Goal: Task Accomplishment & Management: Complete application form

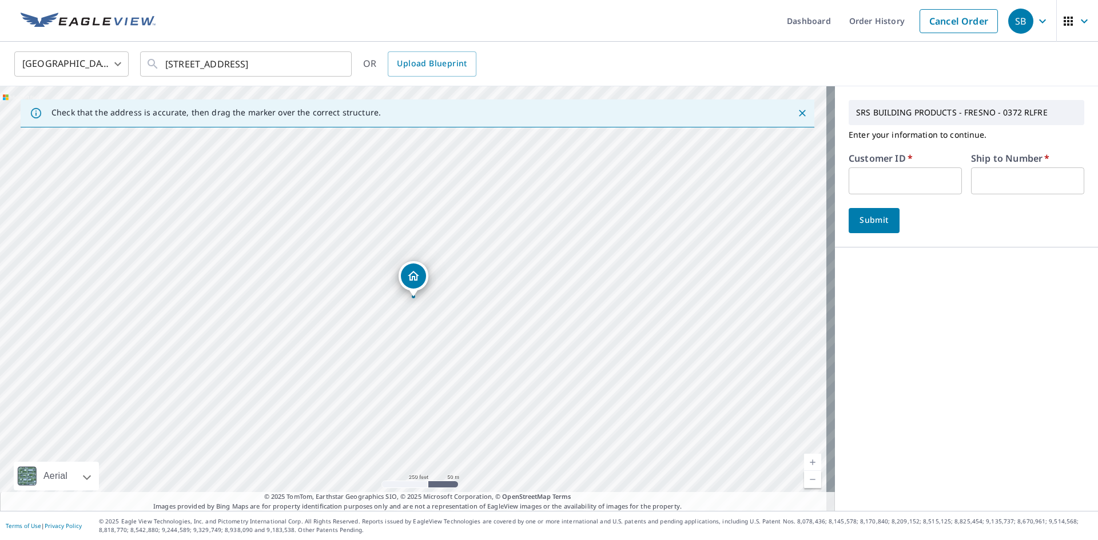
drag, startPoint x: 165, startPoint y: 68, endPoint x: 369, endPoint y: 75, distance: 204.3
click at [359, 78] on div "[GEOGRAPHIC_DATA] [GEOGRAPHIC_DATA] ​ [STREET_ADDRESS] ​ OR Upload Blueprint" at bounding box center [549, 64] width 1098 height 45
drag, startPoint x: 163, startPoint y: 65, endPoint x: 379, endPoint y: 85, distance: 217.1
click at [393, 87] on div "United States [GEOGRAPHIC_DATA] ​ [STREET_ADDRESS] ​ OR Upload Blueprint Check …" at bounding box center [549, 276] width 1098 height 469
click at [163, 70] on div "[STREET_ADDRESS] ​" at bounding box center [246, 63] width 212 height 25
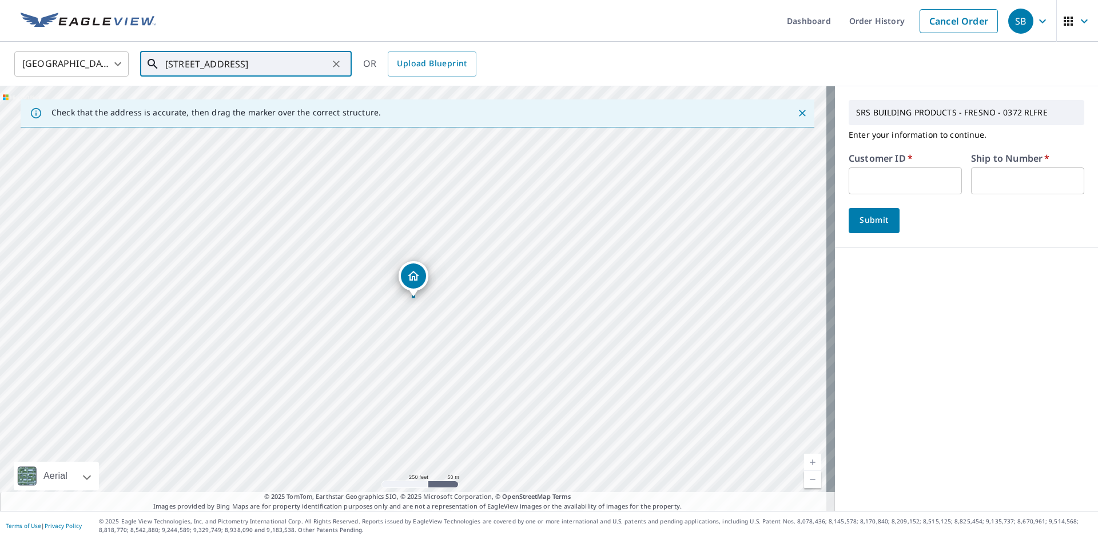
drag, startPoint x: 163, startPoint y: 65, endPoint x: 415, endPoint y: 80, distance: 252.7
click at [415, 80] on div "[GEOGRAPHIC_DATA] [GEOGRAPHIC_DATA] ​ [STREET_ADDRESS] ​ OR Upload Blueprint" at bounding box center [549, 64] width 1098 height 45
click at [341, 65] on icon "Clear" at bounding box center [336, 63] width 11 height 11
click at [238, 101] on span "[STREET_ADDRESS]" at bounding box center [253, 97] width 180 height 14
type input "[STREET_ADDRESS][PERSON_NAME]"
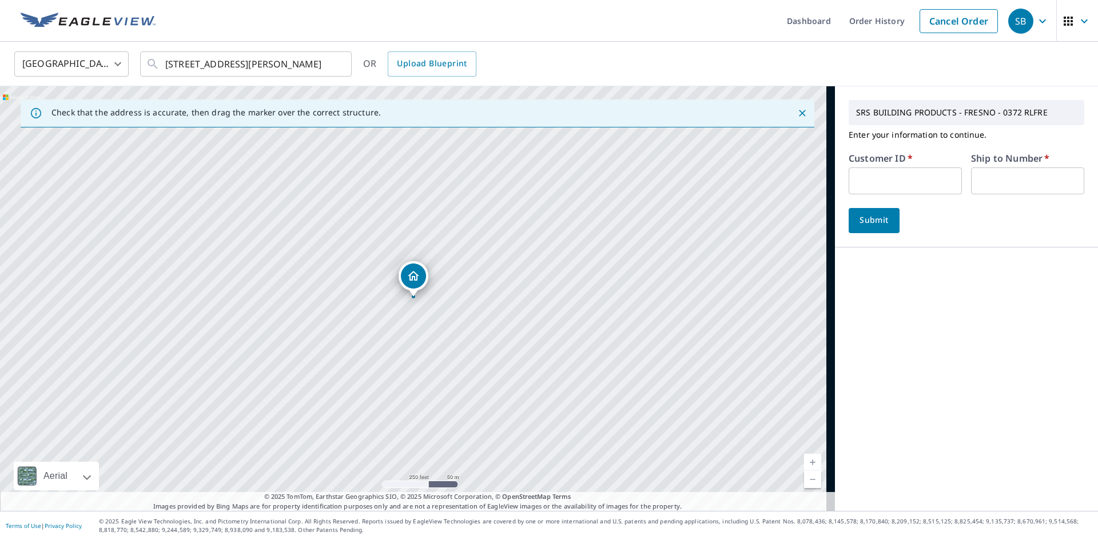
click at [863, 181] on input "text" at bounding box center [905, 181] width 113 height 27
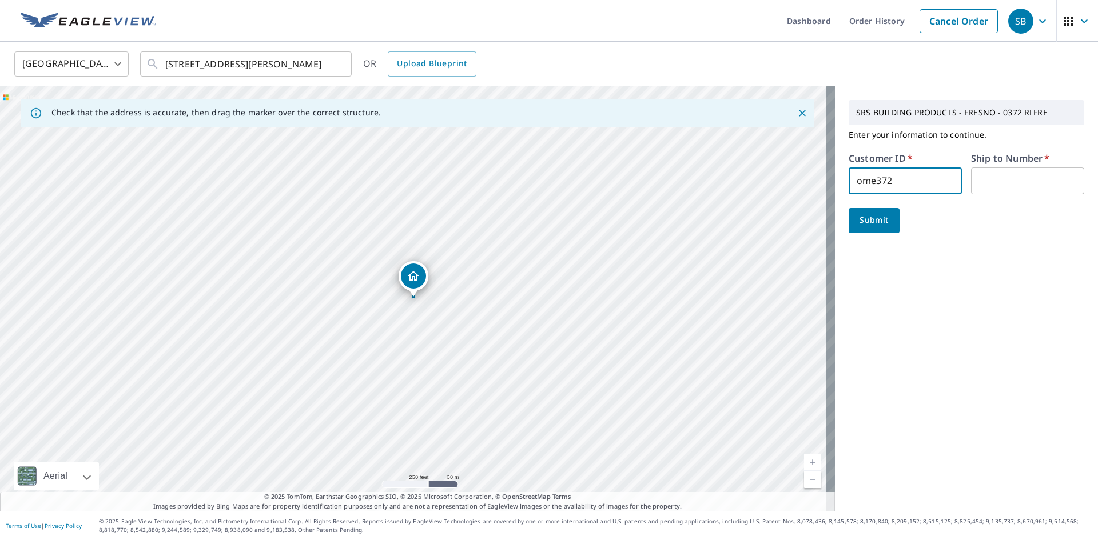
type input "ome372"
type input "1"
click at [875, 226] on span "Submit" at bounding box center [874, 220] width 33 height 14
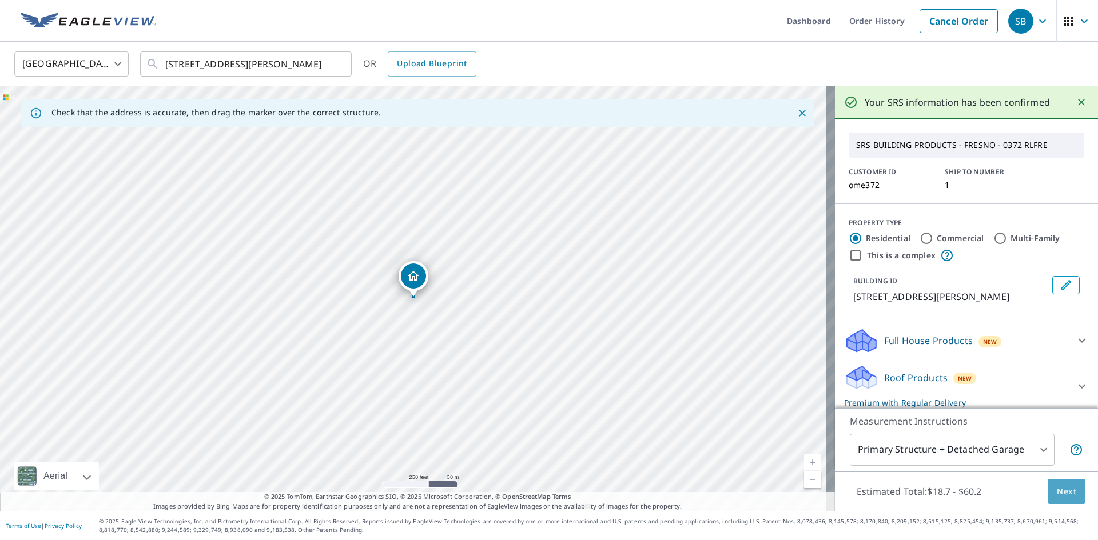
click at [1062, 495] on span "Next" at bounding box center [1066, 492] width 19 height 14
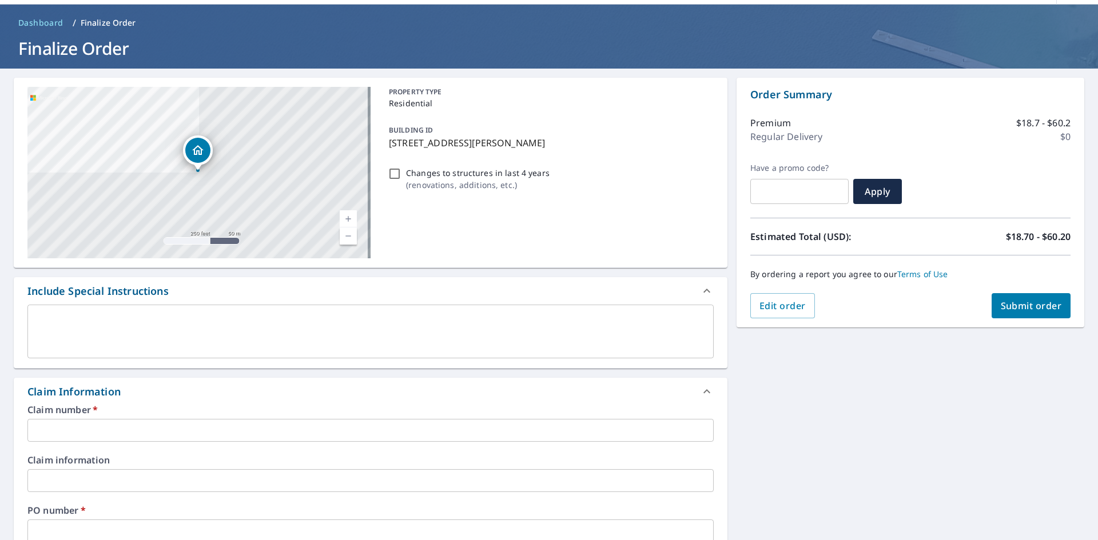
scroll to position [57, 0]
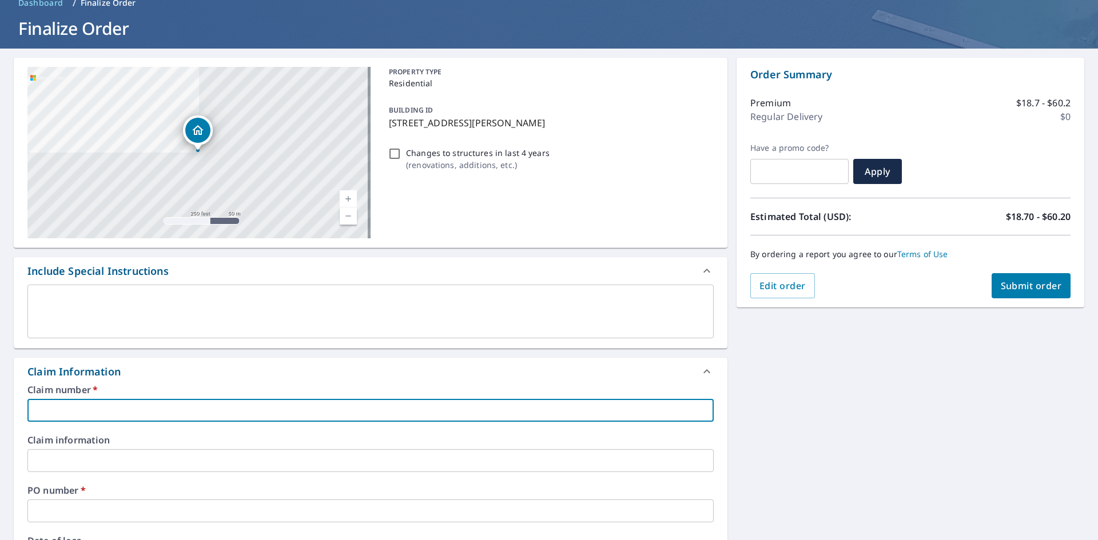
click at [46, 409] on input "text" at bounding box center [370, 410] width 686 height 23
type input "OME372"
checkbox input "true"
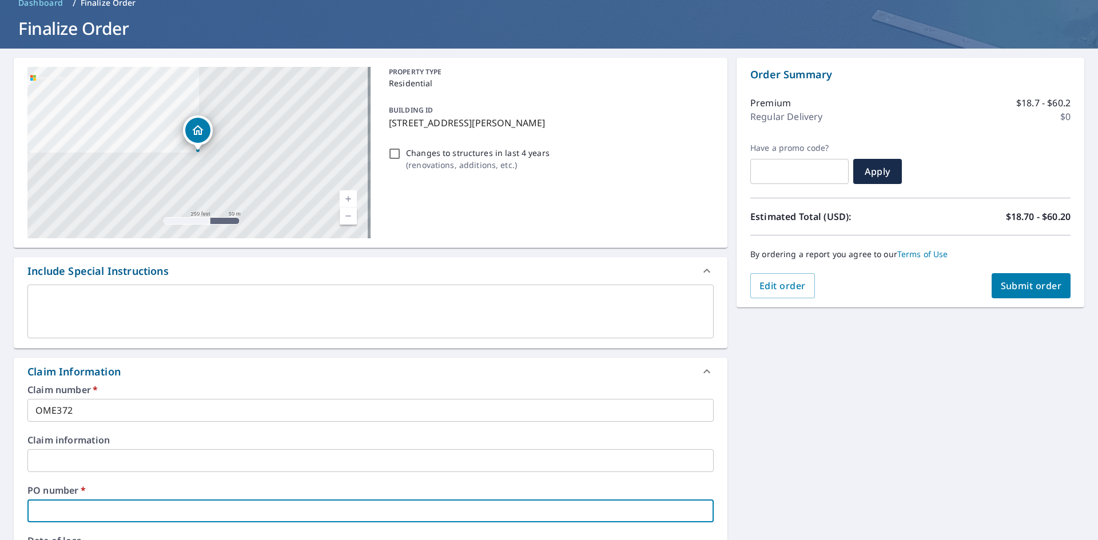
click at [55, 516] on input "text" at bounding box center [370, 511] width 686 height 23
type input "OME372"
checkbox input "true"
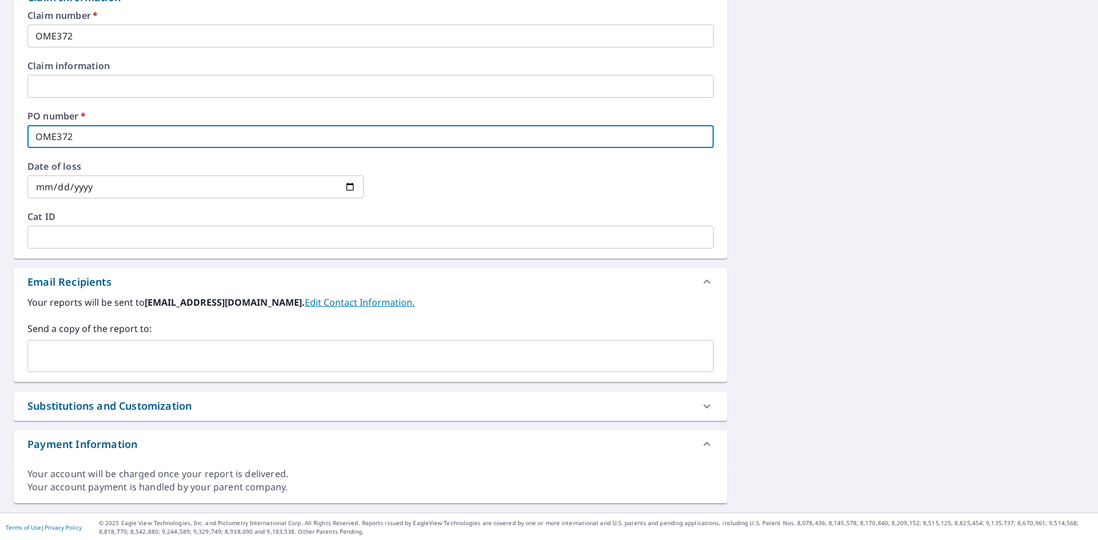
scroll to position [433, 0]
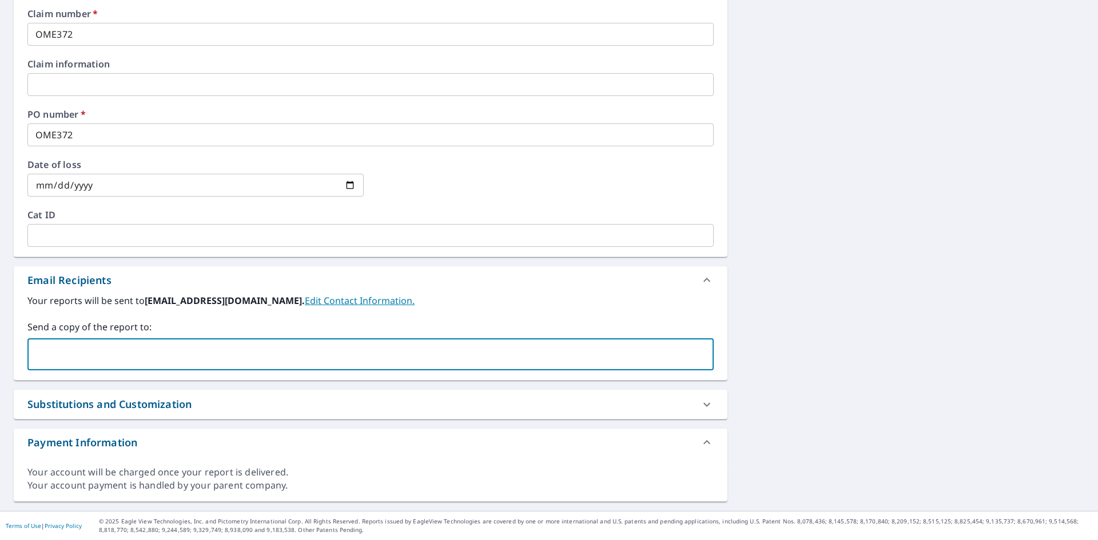
click at [65, 344] on input "text" at bounding box center [362, 355] width 659 height 22
click at [81, 349] on input "text" at bounding box center [362, 355] width 659 height 22
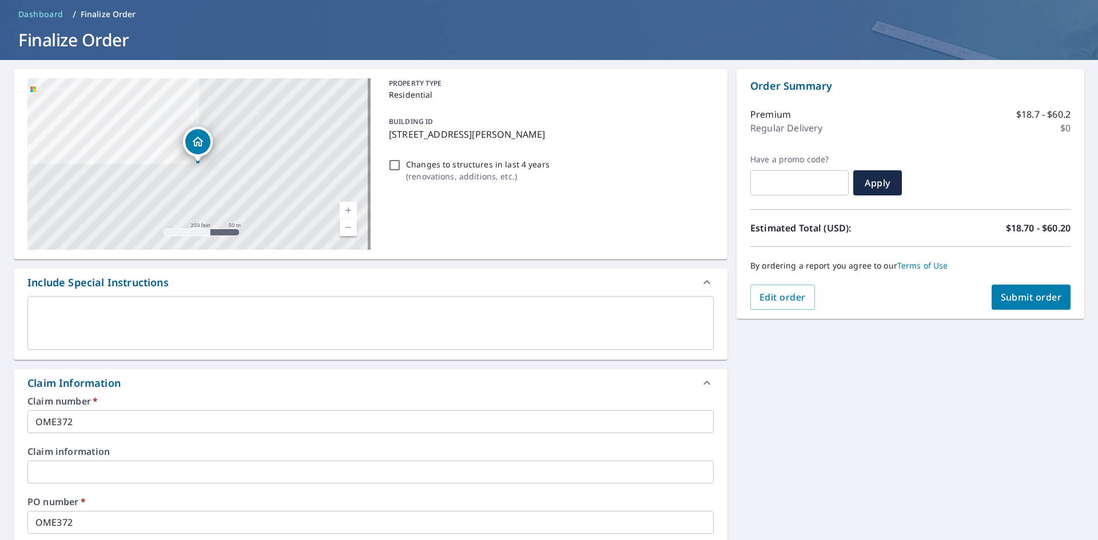
scroll to position [33, 0]
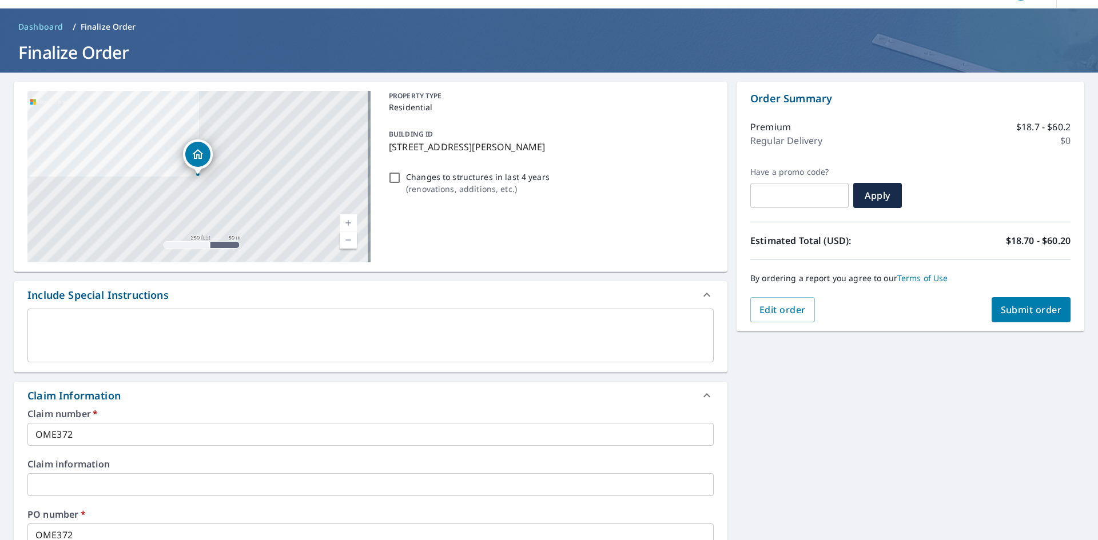
type input "[PERSON_NAME][EMAIL_ADDRESS][PERSON_NAME][DOMAIN_NAME]"
click at [1024, 307] on span "Submit order" at bounding box center [1031, 310] width 61 height 13
checkbox input "true"
